Goal: Entertainment & Leisure: Browse casually

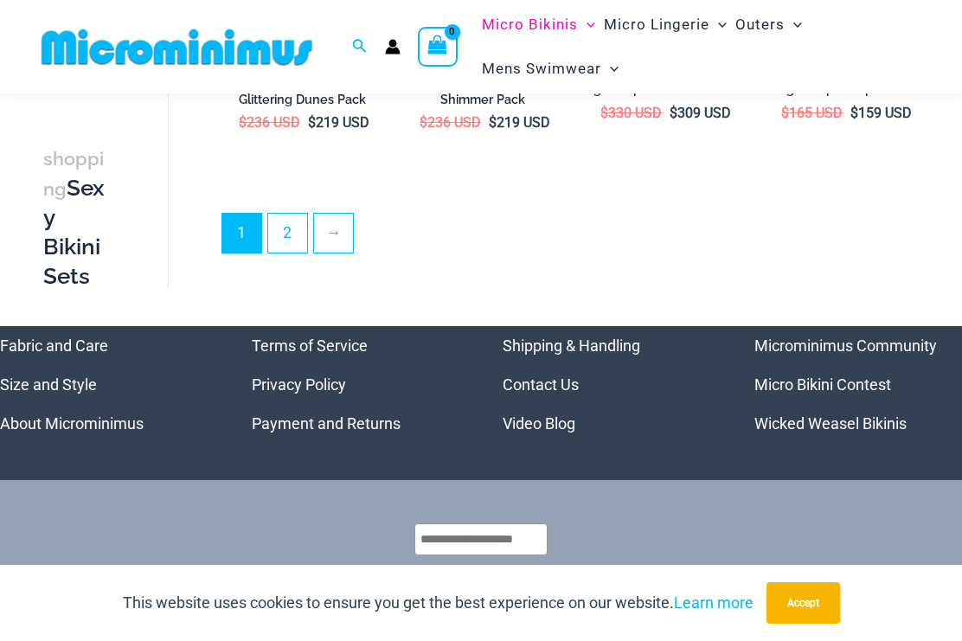
scroll to position [3087, 0]
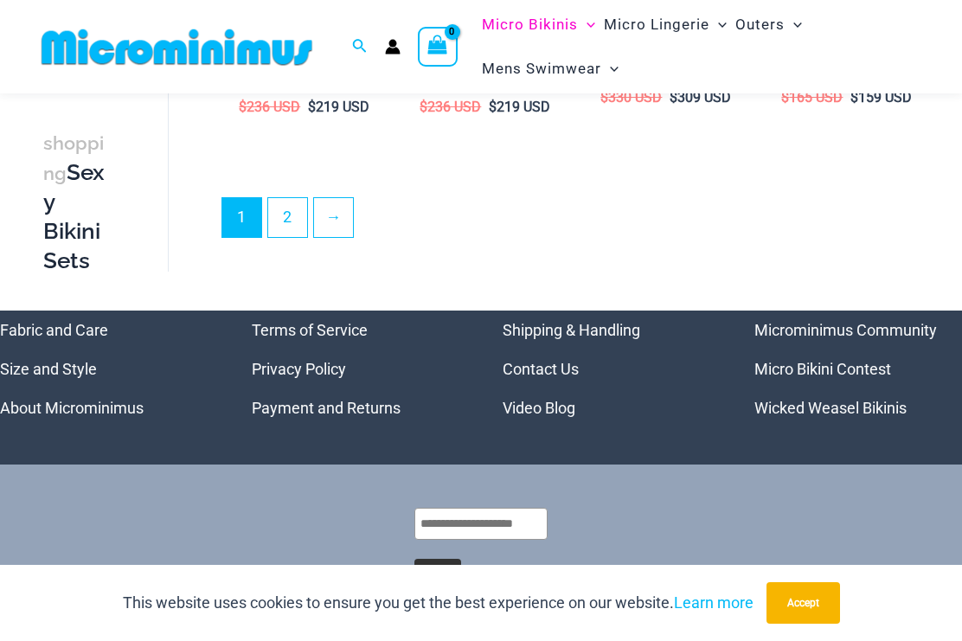
click at [555, 399] on link "Video Blog" at bounding box center [539, 408] width 73 height 18
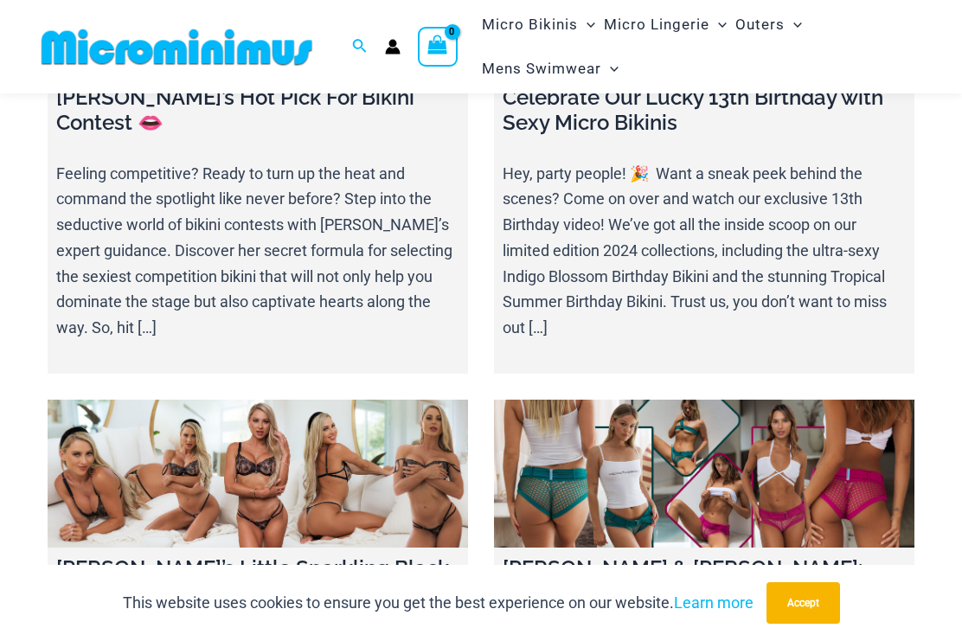
scroll to position [4955, 0]
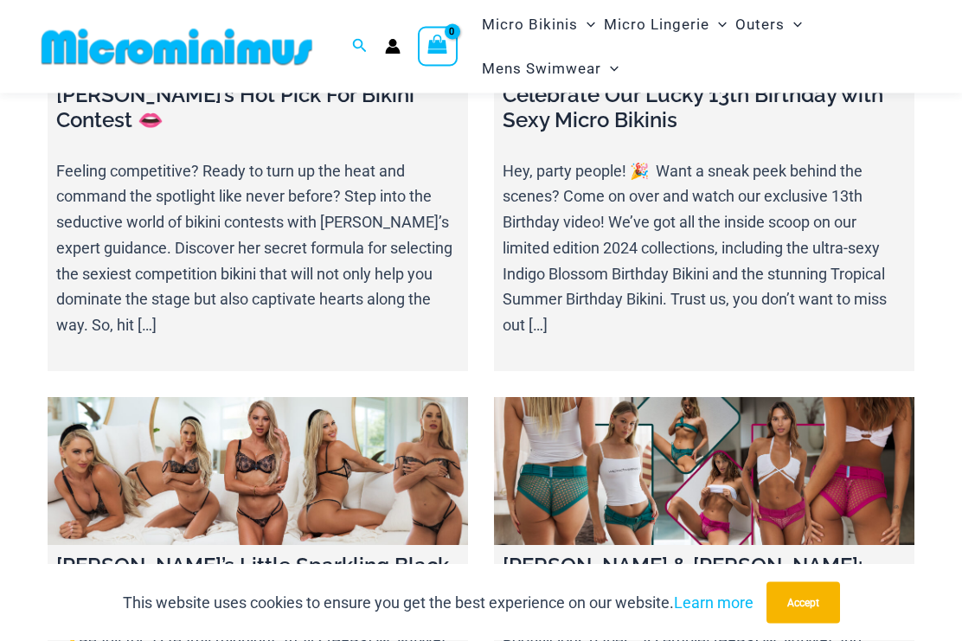
click at [710, 398] on link at bounding box center [704, 471] width 420 height 147
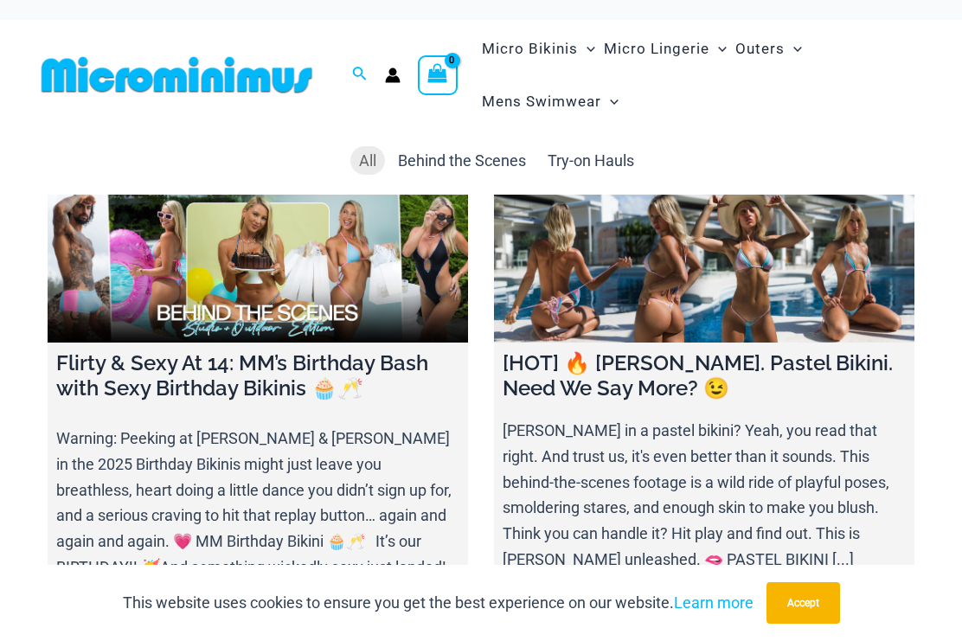
scroll to position [0, 0]
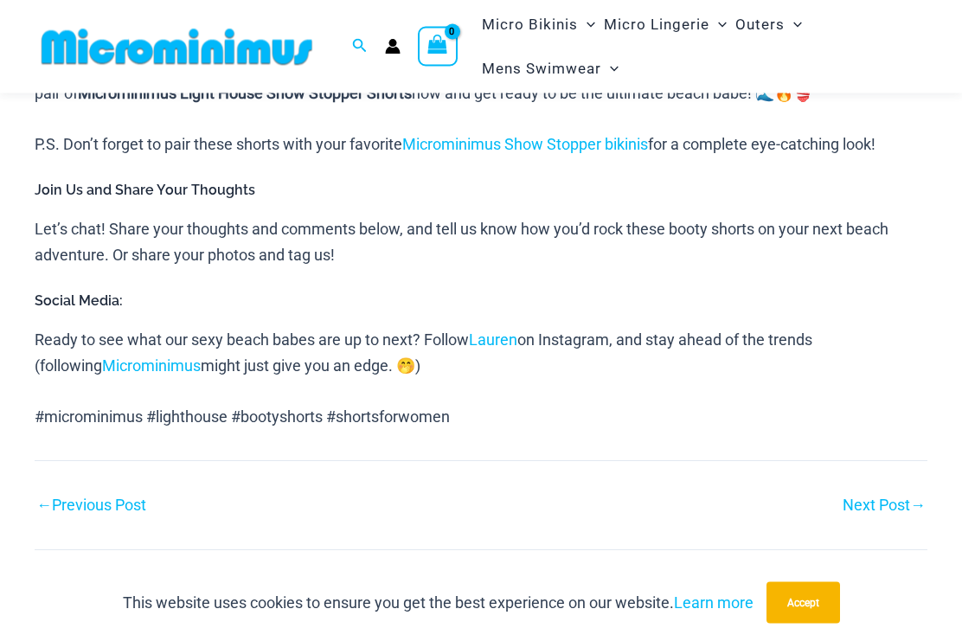
scroll to position [1580, 0]
click at [512, 330] on link "Lauren" at bounding box center [493, 339] width 48 height 18
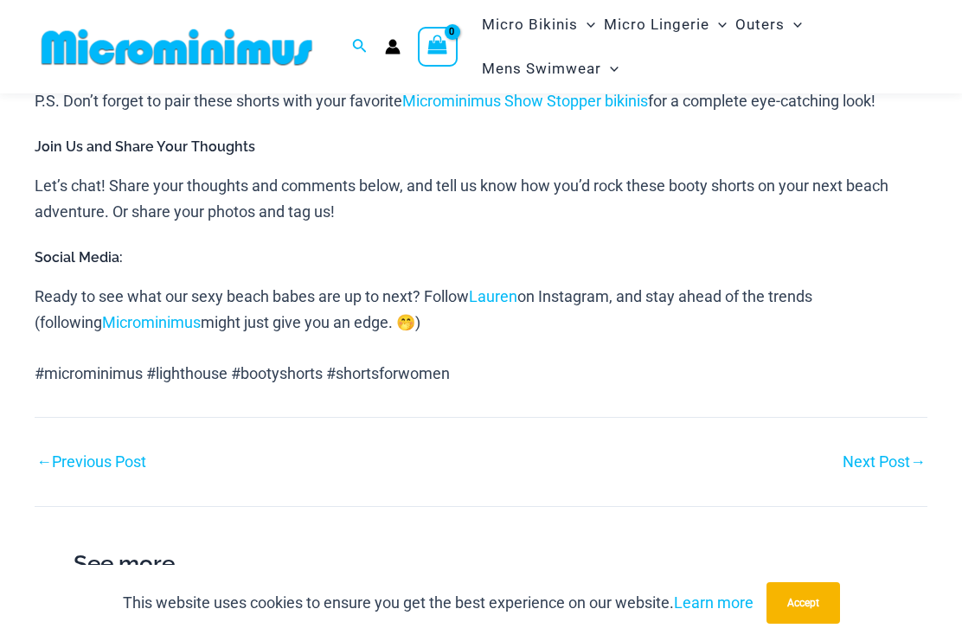
scroll to position [1627, 0]
click at [503, 289] on link "Lauren" at bounding box center [493, 298] width 48 height 18
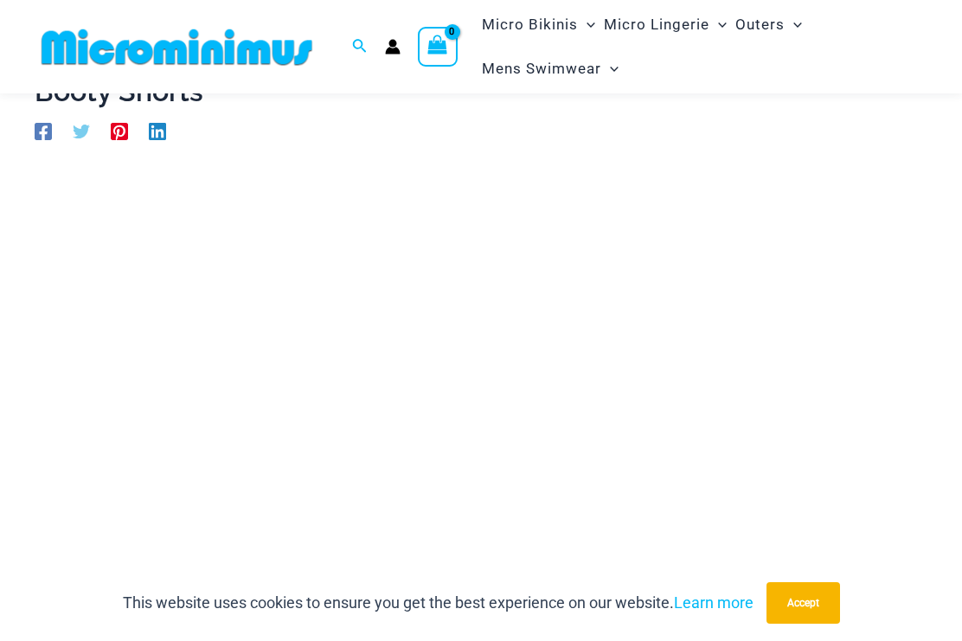
scroll to position [141, 0]
click at [494, 586] on div "This website uses cookies to ensure you get the best experience on our website.…" at bounding box center [481, 603] width 962 height 76
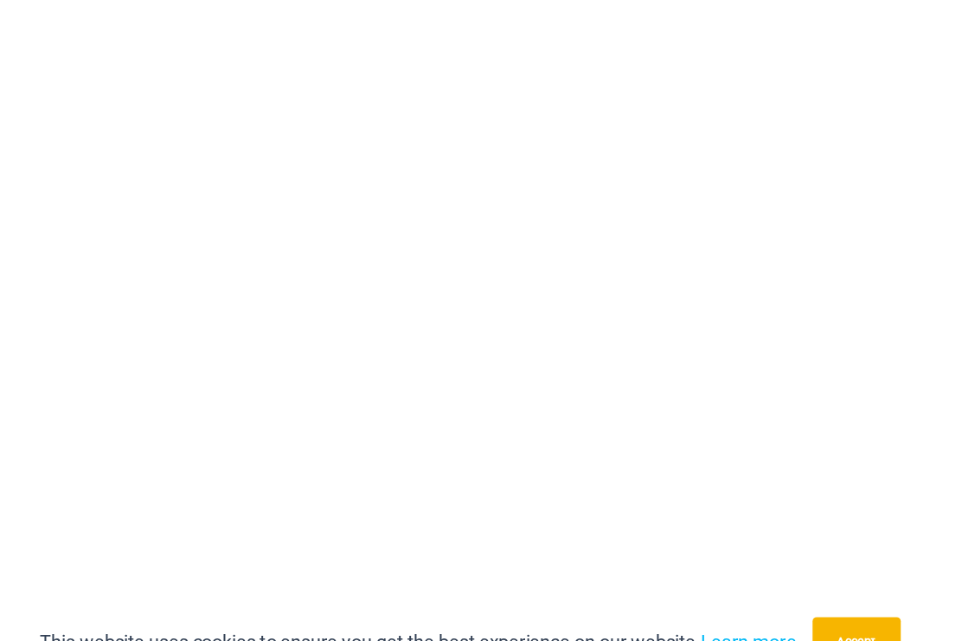
scroll to position [251, 0]
